Goal: Task Accomplishment & Management: Manage account settings

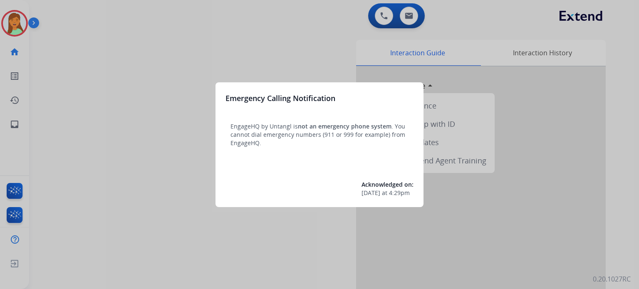
click at [165, 219] on div at bounding box center [319, 144] width 639 height 289
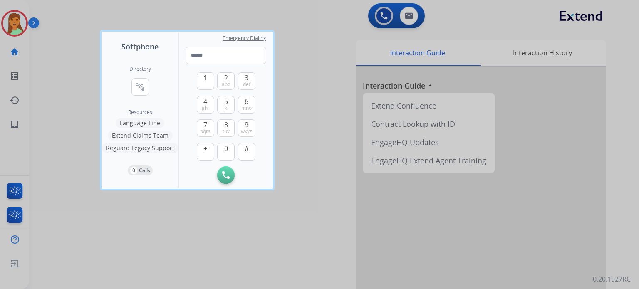
click at [104, 223] on div at bounding box center [319, 144] width 639 height 289
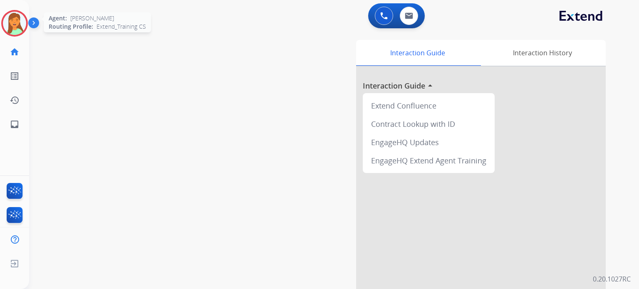
drag, startPoint x: 10, startPoint y: 27, endPoint x: 15, endPoint y: 30, distance: 5.4
click at [10, 27] on img at bounding box center [14, 23] width 23 height 23
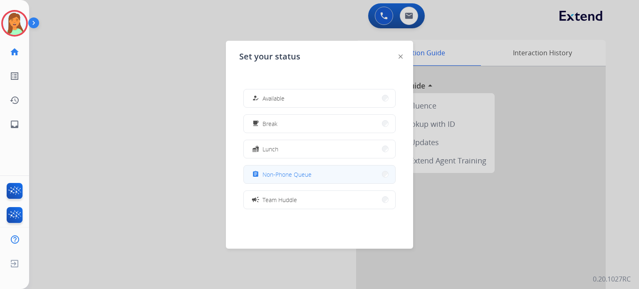
click at [280, 166] on button "assignment Non-Phone Queue" at bounding box center [319, 175] width 151 height 18
